Goal: Information Seeking & Learning: Find specific fact

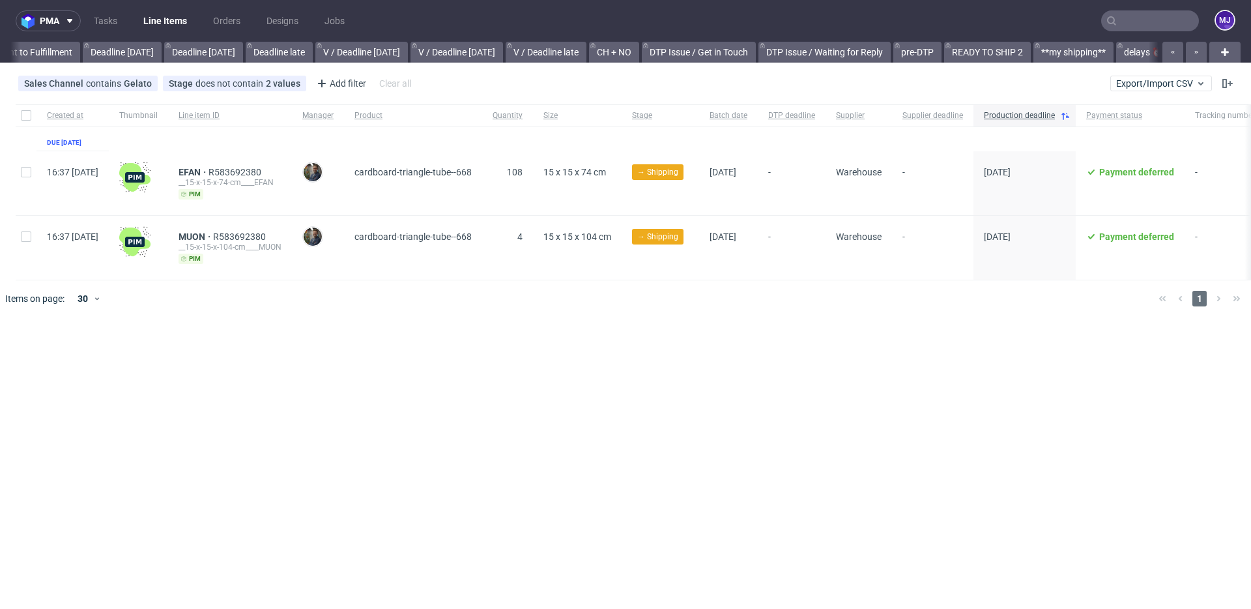
scroll to position [0, 1965]
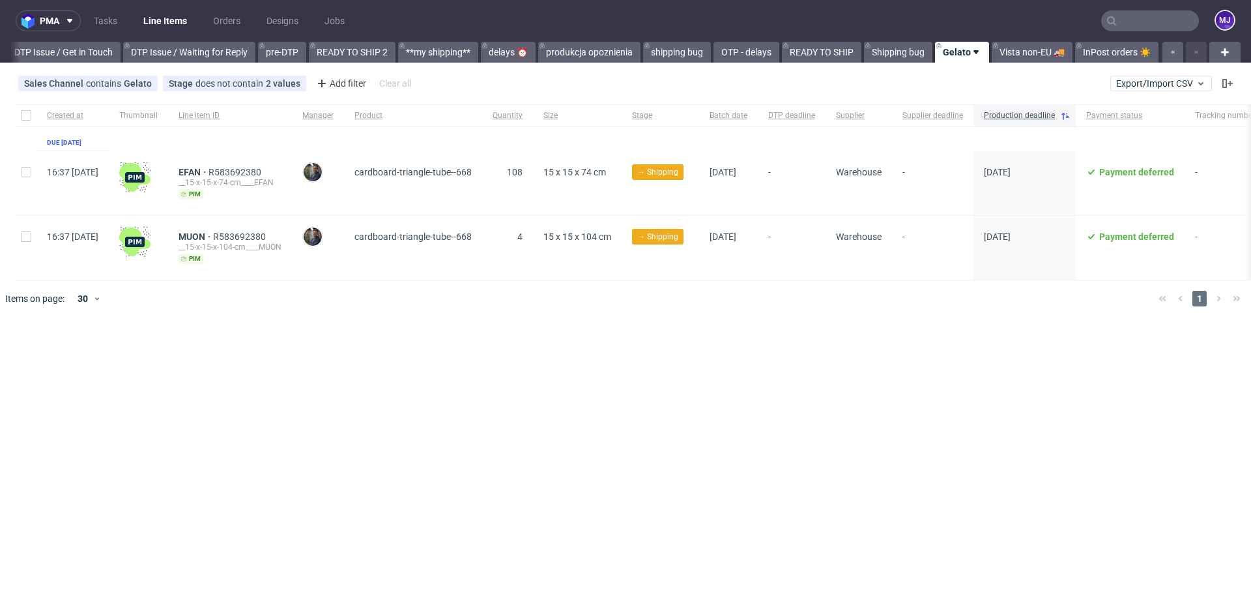
click at [319, 134] on div "Created at Thumbnail Line item ID Manager Product Quantity Size Stage Batch dat…" at bounding box center [687, 192] width 1342 height 176
click at [418, 171] on span "cardboard-triangle-tube--668" at bounding box center [413, 172] width 117 height 10
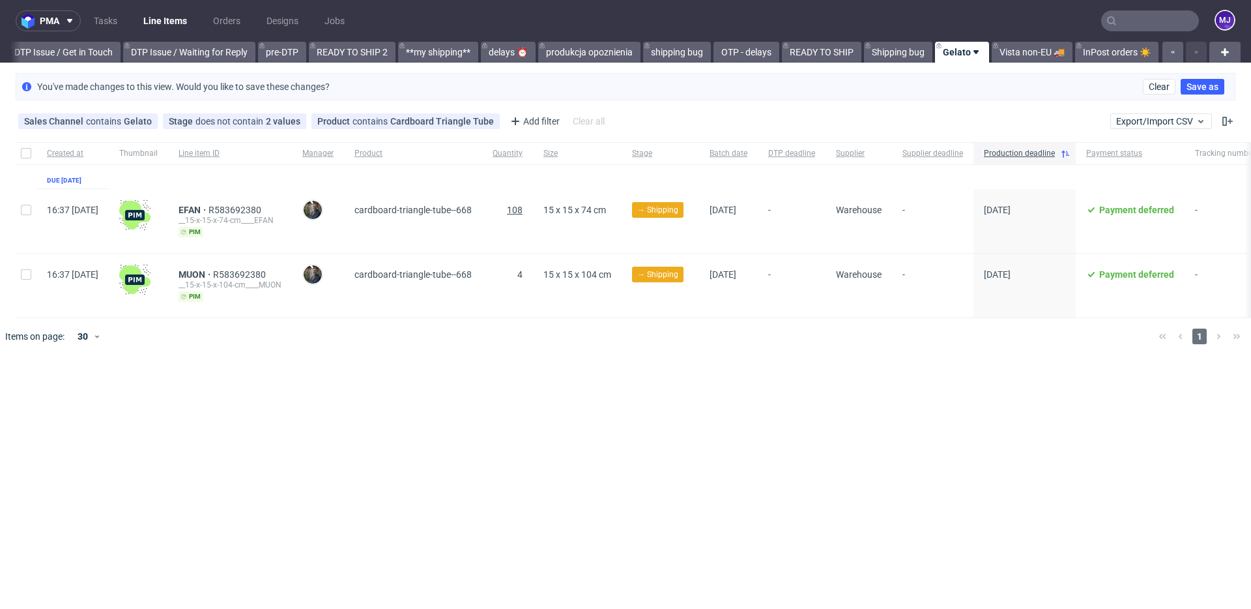
click at [523, 209] on span "108" at bounding box center [515, 210] width 16 height 10
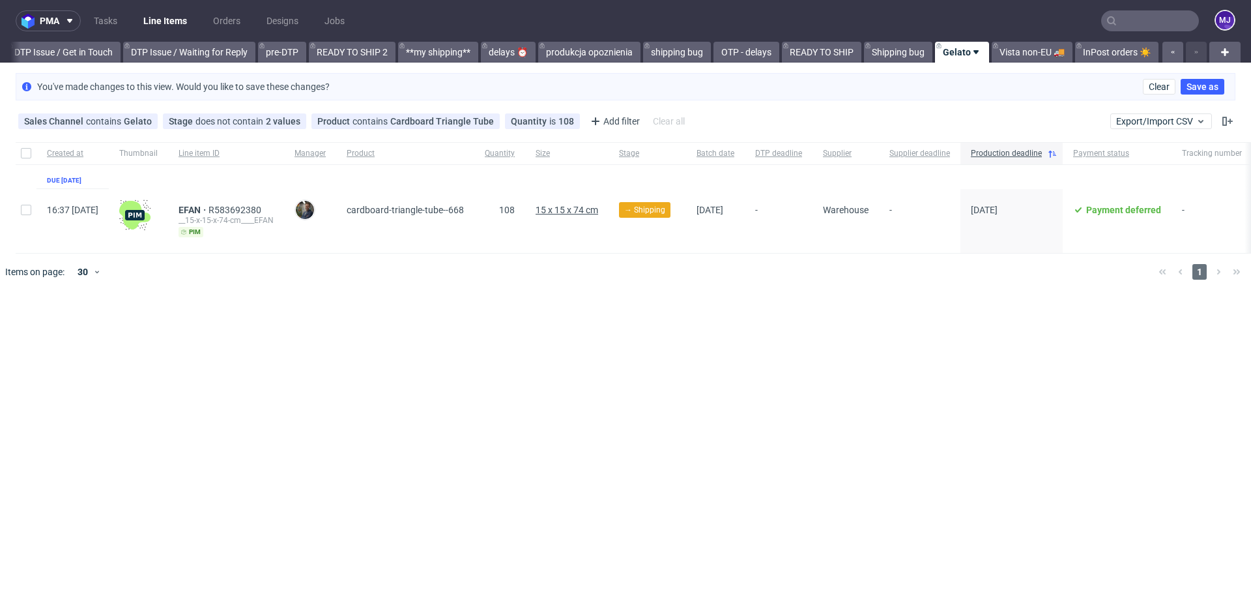
click at [598, 211] on span "15 x 15 x 74 cm" at bounding box center [567, 210] width 63 height 10
click at [293, 121] on use at bounding box center [295, 121] width 5 height 5
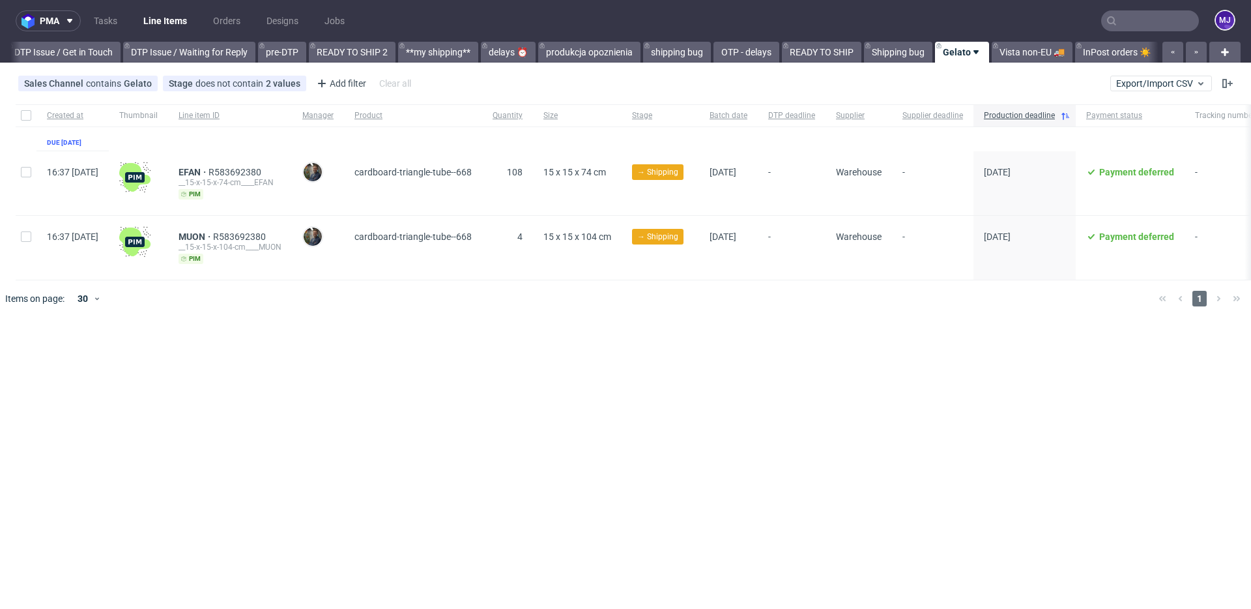
scroll to position [0, 1965]
click at [433, 235] on span "cardboard-triangle-tube--668" at bounding box center [413, 236] width 117 height 10
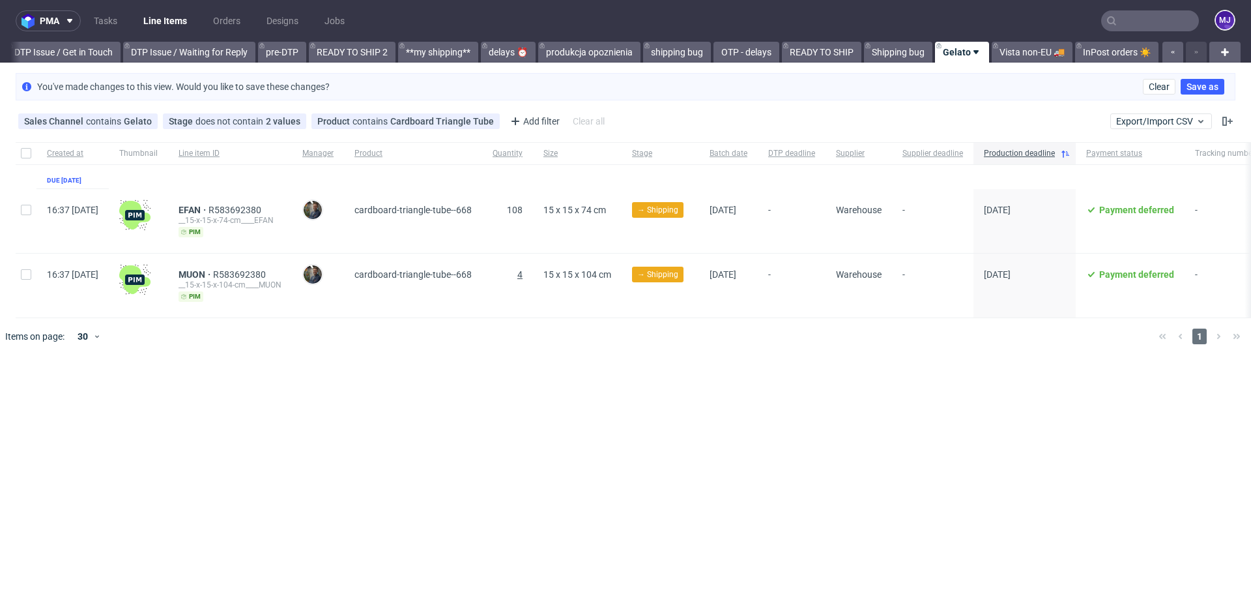
click at [523, 269] on span "4" at bounding box center [520, 274] width 5 height 10
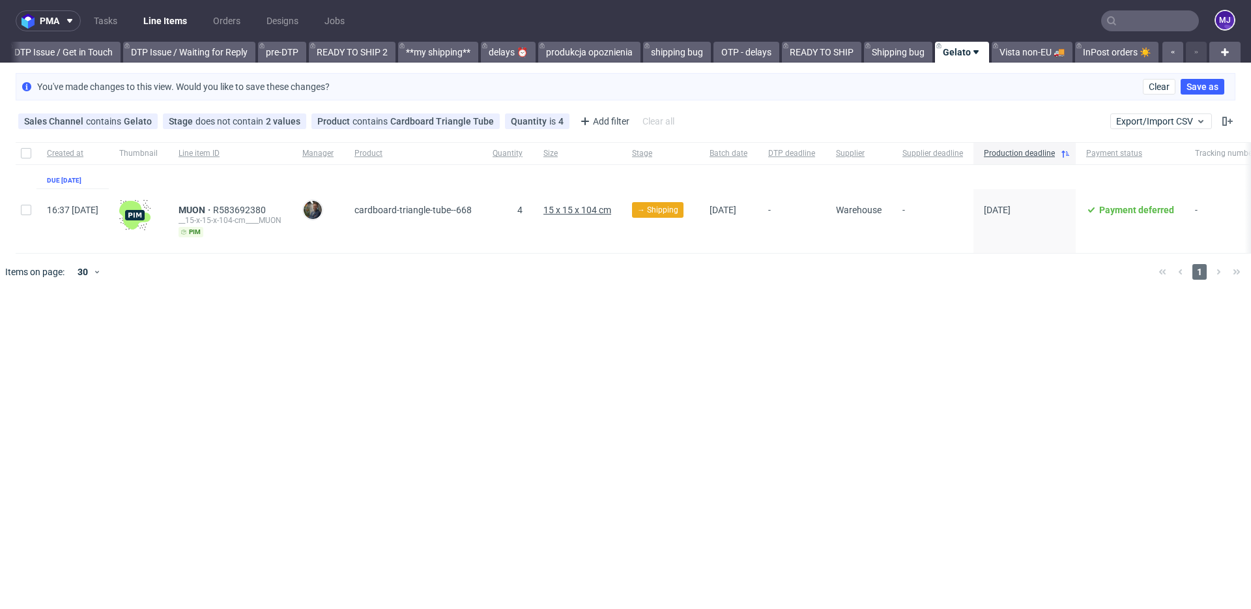
click at [601, 209] on span "15 x 15 x 104 cm" at bounding box center [578, 210] width 68 height 10
click at [292, 121] on icon at bounding box center [295, 121] width 10 height 10
click at [282, 314] on div "pma Tasks Line Items Orders Designs Jobs MJ All DTP Late Shipped Shipments DTP …" at bounding box center [625, 304] width 1251 height 609
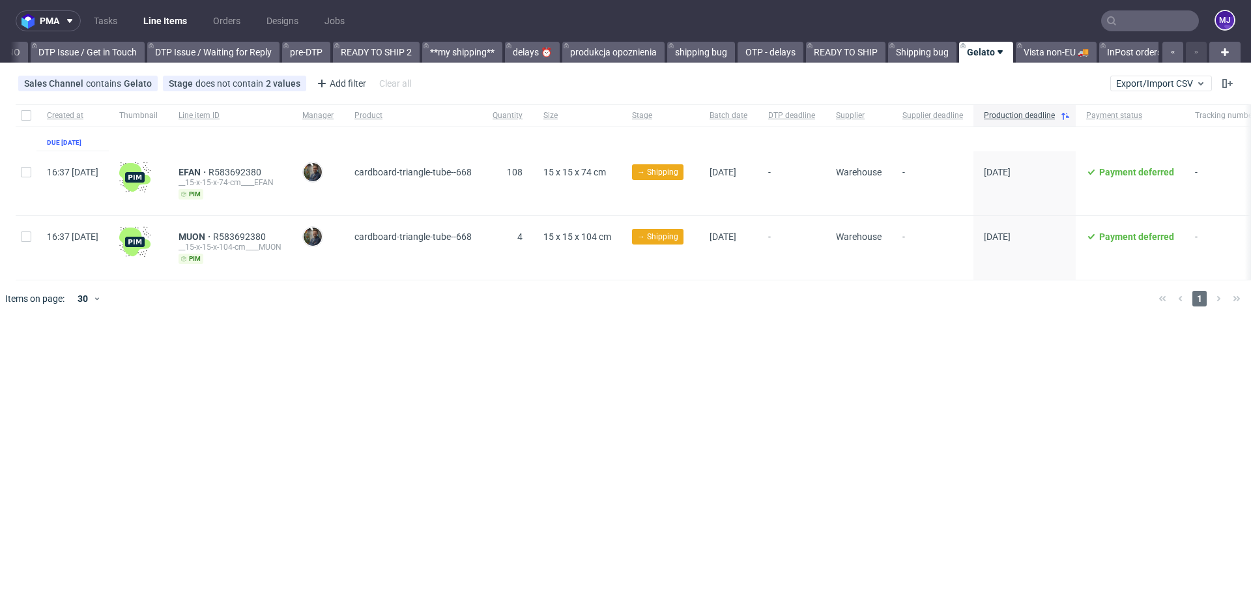
scroll to position [0, 1965]
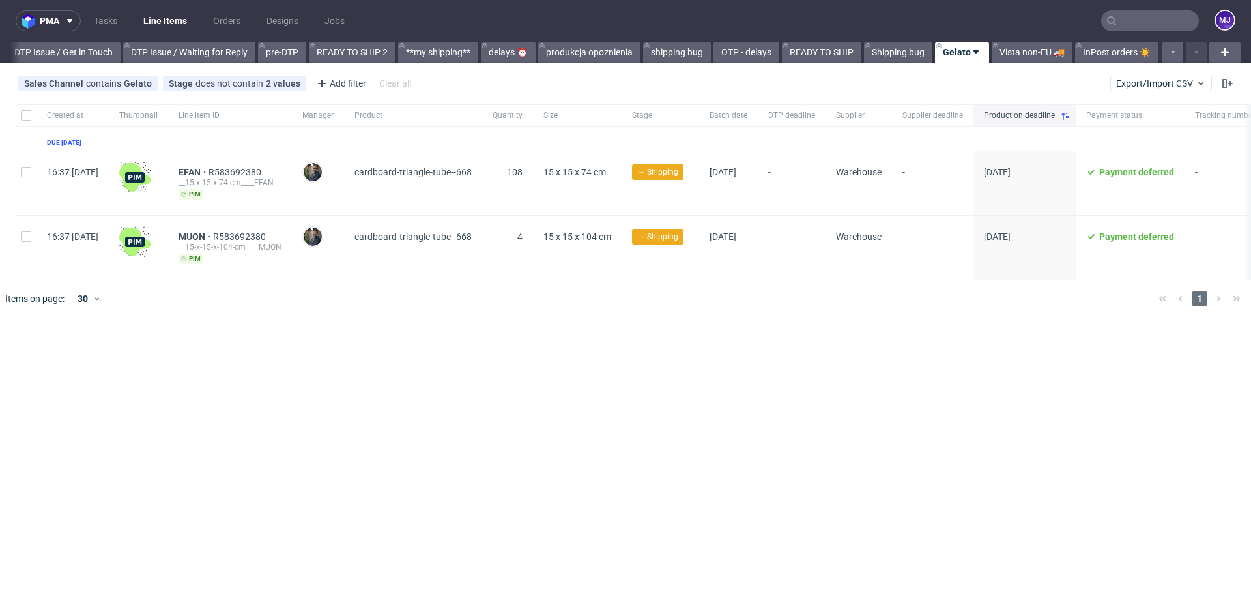
click at [324, 382] on div "pma Tasks Line Items Orders Designs Jobs MJ All DTP Late Shipped Shipments DTP …" at bounding box center [625, 304] width 1251 height 609
drag, startPoint x: 511, startPoint y: 170, endPoint x: 389, endPoint y: 170, distance: 121.9
click at [389, 170] on div "cardboard-triangle-tube--668" at bounding box center [413, 183] width 138 height 64
drag, startPoint x: 298, startPoint y: 169, endPoint x: 205, endPoint y: 175, distance: 92.7
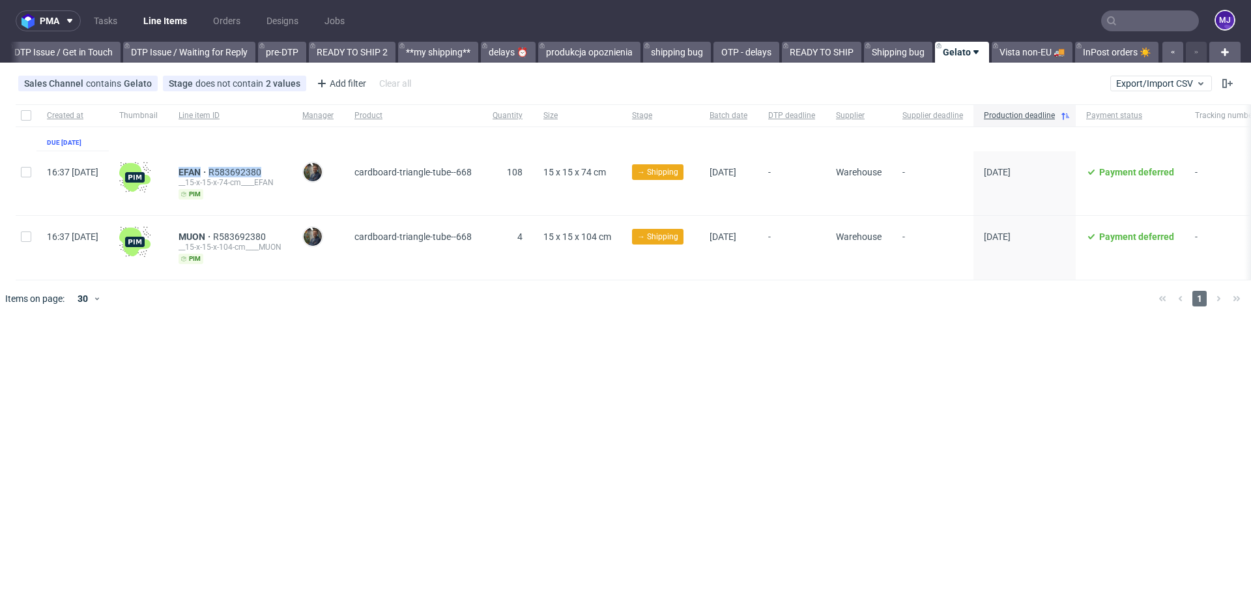
click at [205, 175] on div "EFAN R583692380 __15-x-15-x-74-cm____EFAN pim" at bounding box center [230, 183] width 124 height 64
copy div "EFAN R583692380"
click at [282, 233] on div "MUON R583692380" at bounding box center [230, 236] width 103 height 10
drag, startPoint x: 305, startPoint y: 234, endPoint x: 215, endPoint y: 234, distance: 89.9
click at [215, 234] on div "MUON R583692380" at bounding box center [230, 236] width 103 height 10
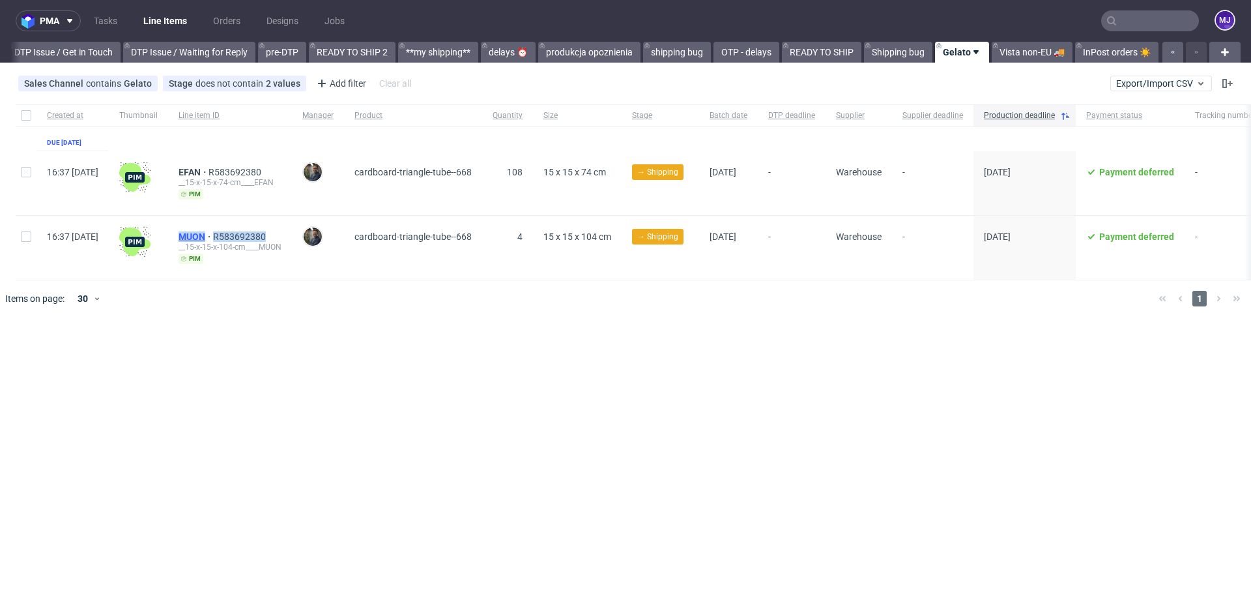
copy div "MUON R583692380"
drag, startPoint x: 561, startPoint y: 171, endPoint x: 533, endPoint y: 173, distance: 28.7
click at [533, 173] on div "108" at bounding box center [507, 183] width 51 height 64
copy span "108"
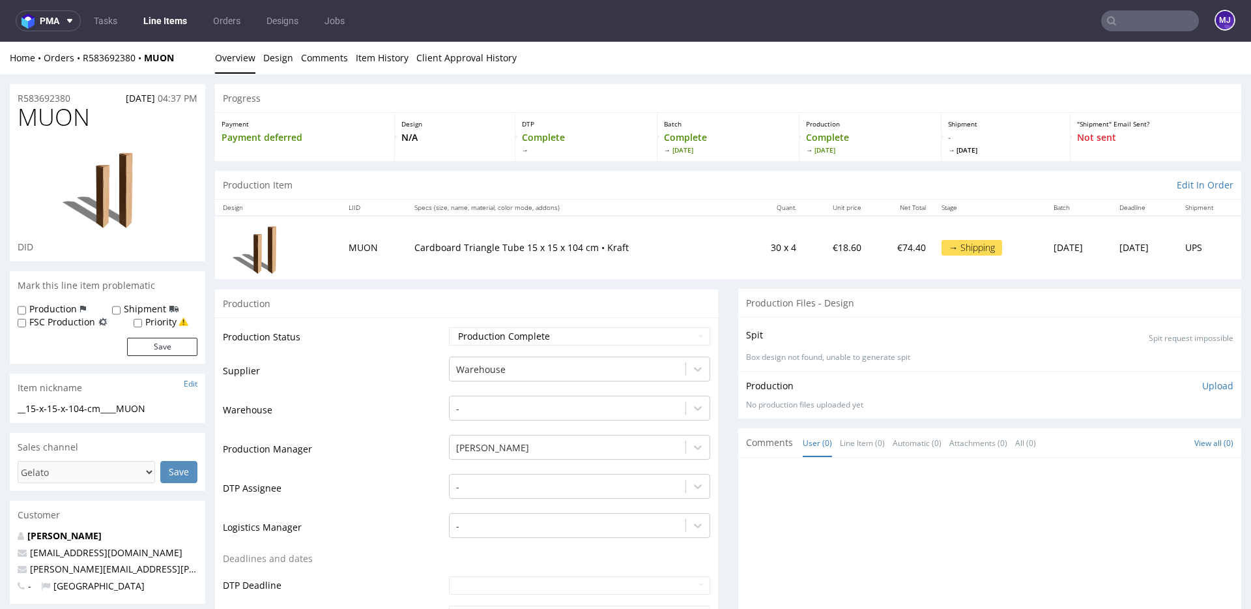
click at [749, 246] on td "30 x 4" at bounding box center [774, 247] width 60 height 63
drag, startPoint x: 749, startPoint y: 246, endPoint x: 726, endPoint y: 246, distance: 22.8
click at [744, 246] on td "30 x 4" at bounding box center [774, 247] width 60 height 63
copy td "30 x 4"
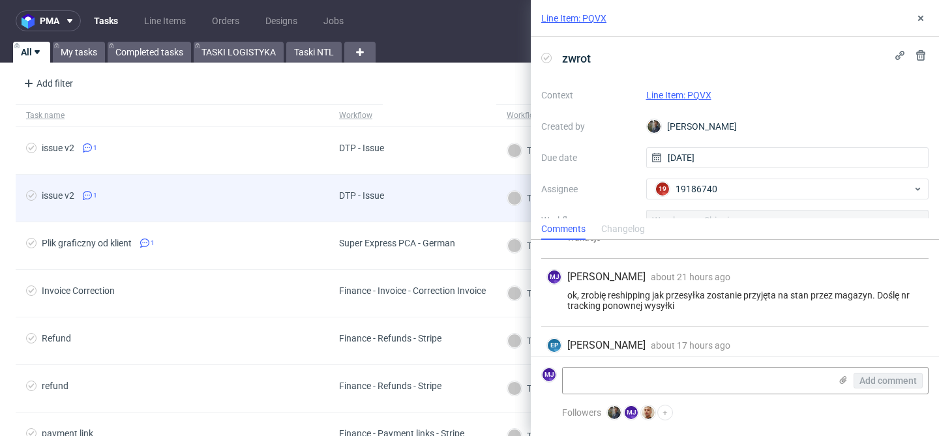
scroll to position [136, 0]
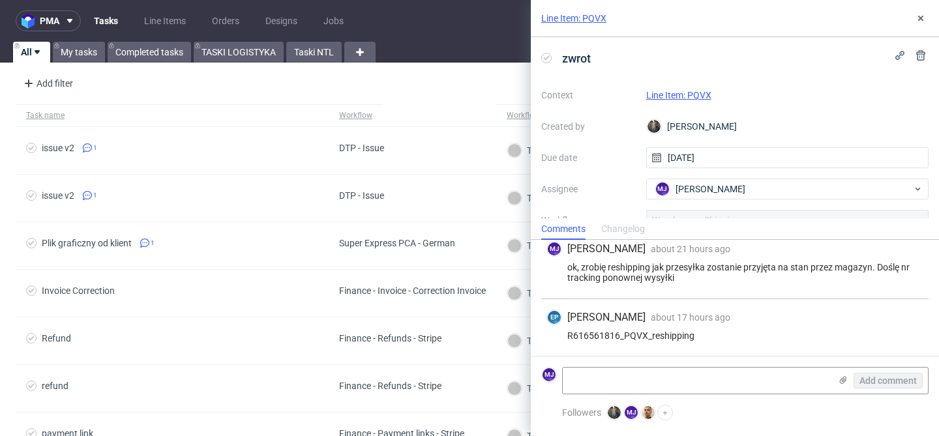
click at [587, 330] on div "R616561816_PQVX_reshipping" at bounding box center [734, 335] width 377 height 10
drag, startPoint x: 587, startPoint y: 330, endPoint x: 651, endPoint y: 329, distance: 63.9
click at [660, 330] on div "R616561816_PQVX_reshipping" at bounding box center [734, 335] width 377 height 10
copy div "R616561816_PQVX_reshipping"
